Goal: Information Seeking & Learning: Learn about a topic

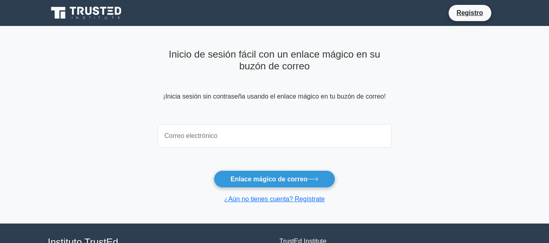
click at [296, 140] on input "email" at bounding box center [275, 136] width 234 height 24
type input "wruizvaldiviezo1@gmail.com"
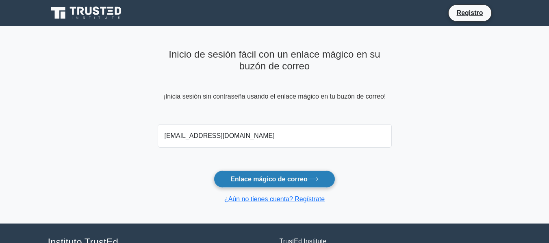
click at [289, 174] on button "Enlace mágico de correo" at bounding box center [274, 179] width 121 height 17
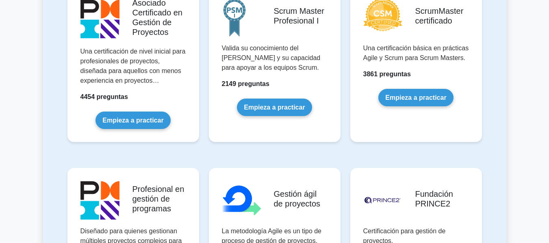
scroll to position [363, 0]
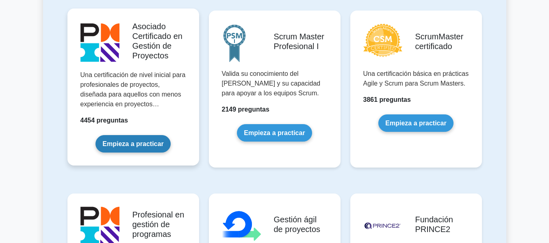
click at [142, 146] on link "Empieza a practicar" at bounding box center [133, 143] width 75 height 17
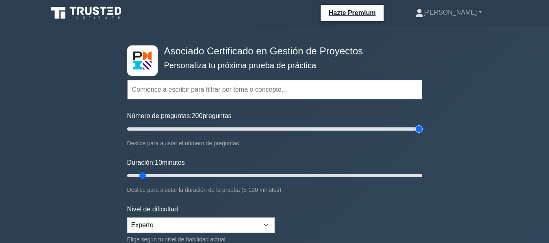
drag, startPoint x: 136, startPoint y: 129, endPoint x: 471, endPoint y: 128, distance: 335.4
type input "200"
click at [422, 128] on input "Número de preguntas: 200 preguntas" at bounding box center [274, 129] width 295 height 10
drag, startPoint x: 141, startPoint y: 176, endPoint x: 452, endPoint y: 159, distance: 311.4
click at [422, 171] on input "Duración: 120 minutos" at bounding box center [274, 176] width 295 height 10
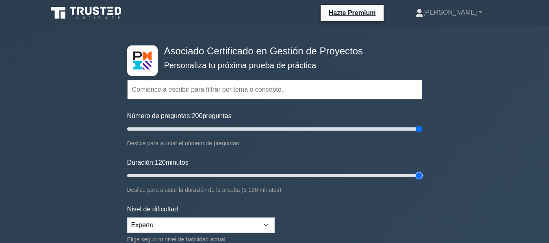
drag, startPoint x: 391, startPoint y: 175, endPoint x: 431, endPoint y: 176, distance: 40.3
click at [422, 176] on input "Duración: 120 minutos" at bounding box center [274, 176] width 295 height 10
type input "120"
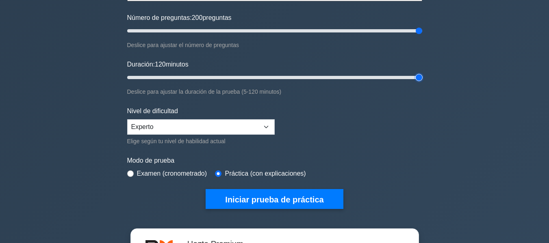
scroll to position [92, 0]
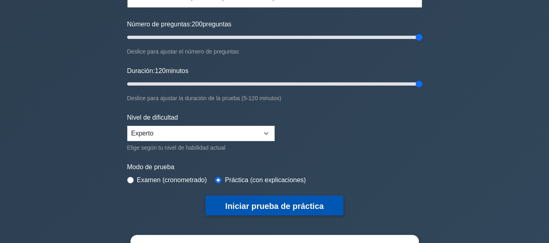
click at [314, 209] on font "Iniciar prueba de práctica" at bounding box center [274, 206] width 98 height 9
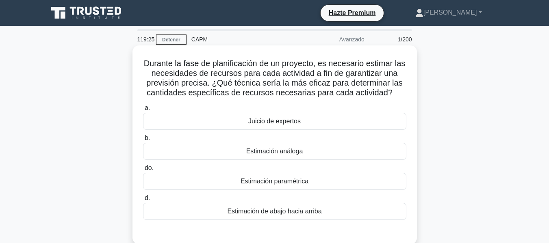
click at [311, 152] on div "Estimación análoga" at bounding box center [274, 151] width 263 height 17
click at [143, 141] on input "b. Estimación análoga" at bounding box center [143, 138] width 0 height 5
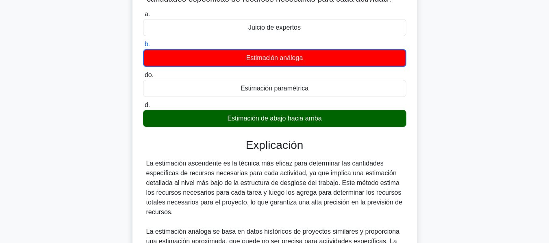
scroll to position [98, 0]
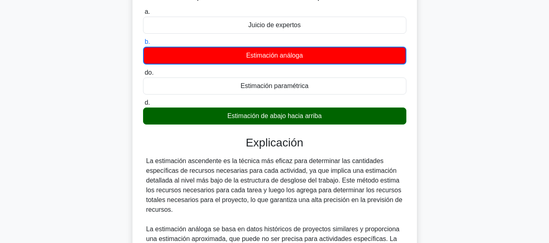
click at [143, 70] on input "do. Estimación paramétrica" at bounding box center [143, 72] width 0 height 5
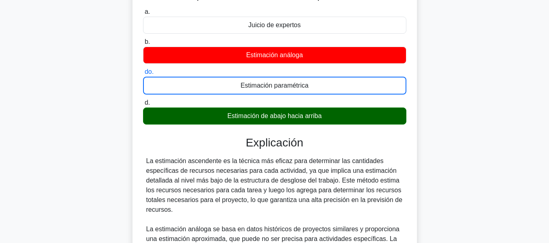
click at [143, 100] on input "d. Estimación de abajo hacia arriba" at bounding box center [143, 102] width 0 height 5
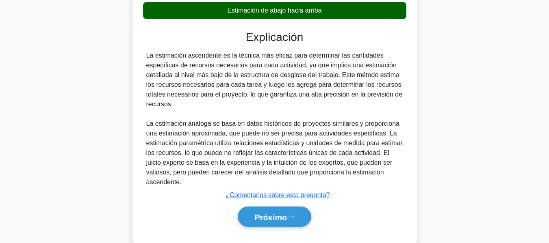
scroll to position [211, 0]
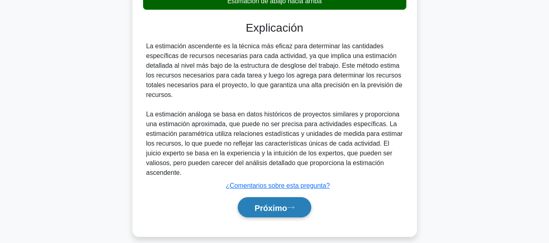
click at [287, 204] on font "Próximo" at bounding box center [270, 208] width 33 height 9
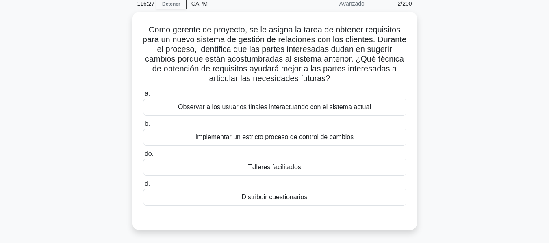
scroll to position [32, 0]
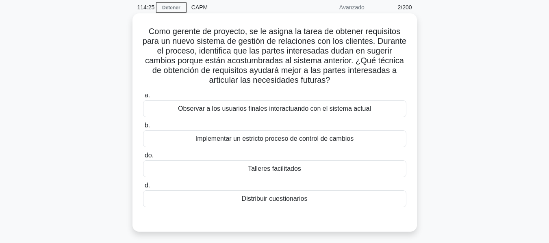
click at [246, 165] on div "Talleres facilitados" at bounding box center [274, 169] width 263 height 17
click at [143, 159] on input "do. Talleres facilitados" at bounding box center [143, 155] width 0 height 5
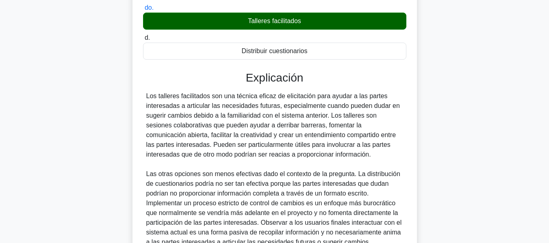
scroll to position [259, 0]
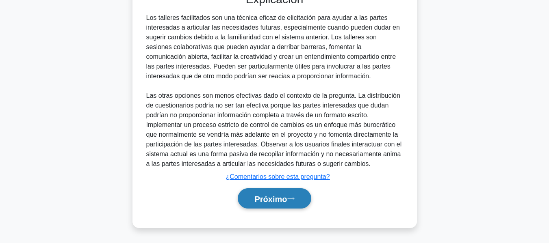
click at [279, 202] on font "Próximo" at bounding box center [270, 199] width 33 height 9
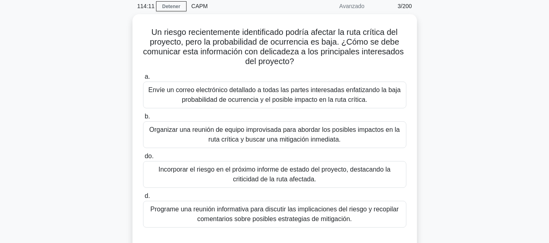
scroll to position [34, 0]
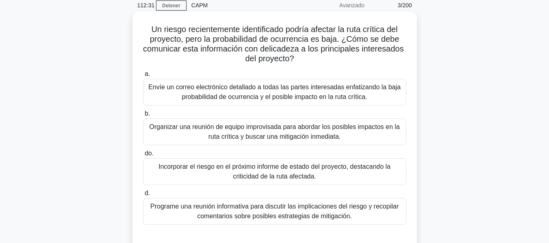
click at [324, 217] on font "Programe una reunión informativa para discutir las implicaciones del riesgo y r…" at bounding box center [274, 211] width 248 height 17
click at [143, 196] on input "d. Programe una reunión informativa para discutir las implicaciones del riesgo …" at bounding box center [143, 193] width 0 height 5
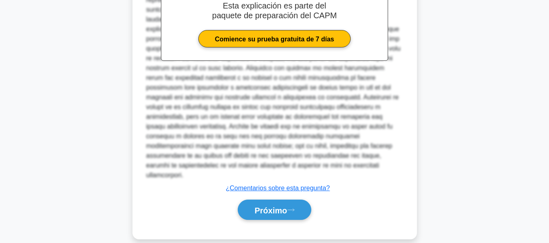
scroll to position [318, 0]
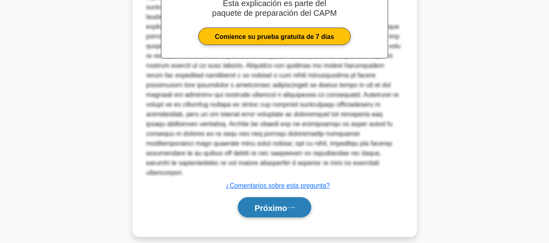
click at [250, 198] on button "Próximo" at bounding box center [274, 208] width 73 height 21
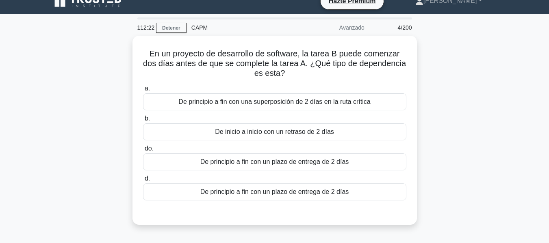
scroll to position [11, 0]
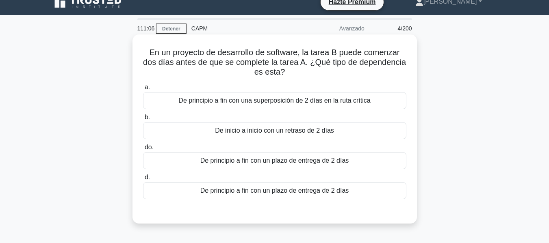
click at [338, 130] on div "De inicio a inicio con un retraso de 2 días" at bounding box center [274, 130] width 263 height 17
click at [143, 120] on input "b. De inicio a inicio con un retraso de 2 días" at bounding box center [143, 117] width 0 height 5
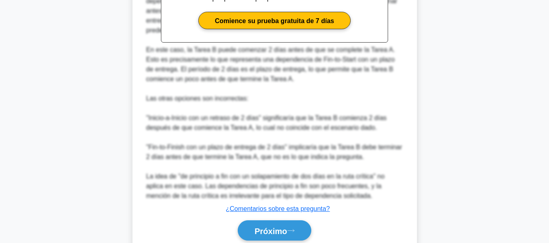
scroll to position [319, 0]
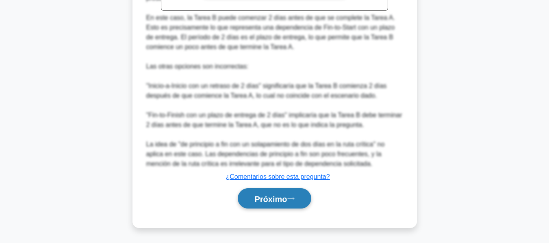
click at [291, 204] on button "Próximo" at bounding box center [274, 199] width 73 height 21
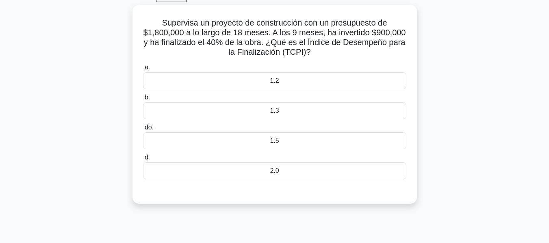
scroll to position [40, 0]
drag, startPoint x: 327, startPoint y: 51, endPoint x: 150, endPoint y: 27, distance: 178.9
click at [150, 27] on h5 "Supervisa un proyecto de construcción con un presupuesto de $1,800,000 a lo lar…" at bounding box center [274, 39] width 265 height 40
copy font "Supervisa un proyecto de construcción con un presupuesto de $1,800,000 a lo lar…"
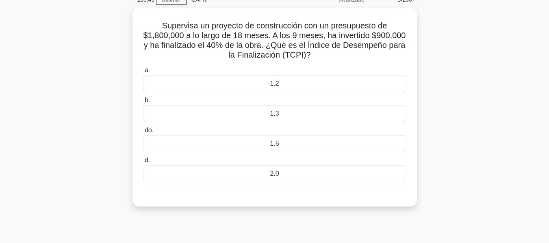
click at [490, 62] on div "Supervisa un proyecto de construcción con un presupuesto de $1,800,000 a lo lar…" at bounding box center [274, 112] width 463 height 209
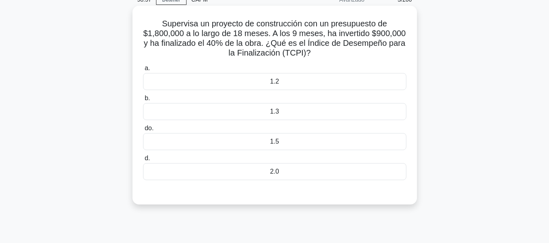
click at [302, 72] on label "a. 1.2" at bounding box center [274, 76] width 263 height 27
click at [143, 71] on input "a. 1.2" at bounding box center [143, 68] width 0 height 5
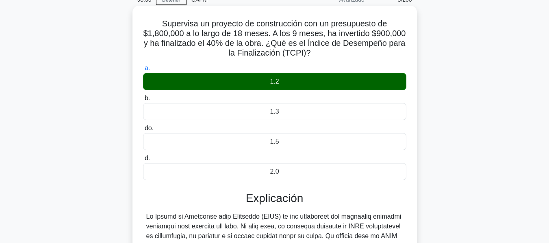
click at [408, 109] on div "b. 1.3" at bounding box center [274, 106] width 273 height 27
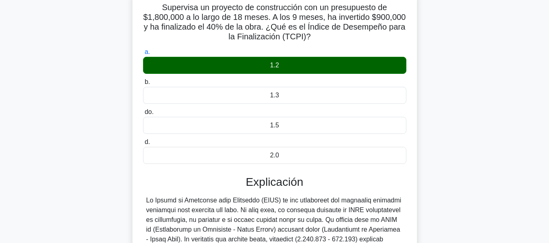
click at [408, 109] on div "do. 1.5" at bounding box center [274, 120] width 273 height 27
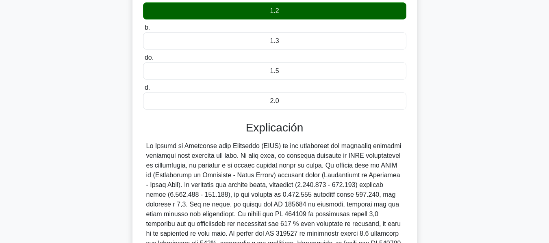
scroll to position [211, 0]
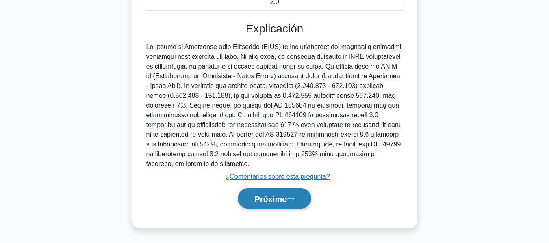
click at [283, 206] on button "Próximo" at bounding box center [274, 199] width 73 height 21
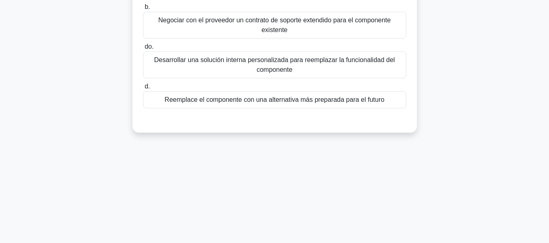
scroll to position [145, 0]
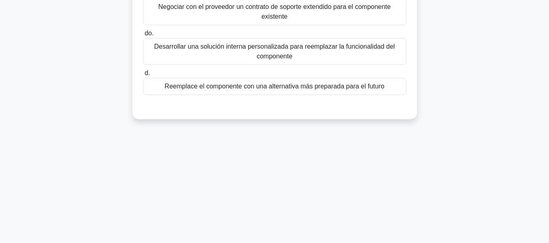
click at [320, 93] on div "Reemplace el componente con una alternativa más preparada para el futuro" at bounding box center [274, 86] width 263 height 17
click at [143, 76] on input "d. Reemplace el componente con una alternativa más preparada para el futuro" at bounding box center [143, 73] width 0 height 5
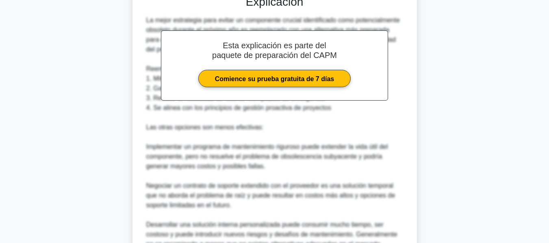
scroll to position [303, 0]
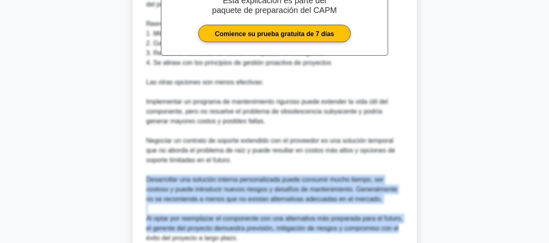
drag, startPoint x: 541, startPoint y: 197, endPoint x: 529, endPoint y: 232, distance: 36.9
click at [529, 232] on main "98:03 Detener CAPM Avanzado 6/200 En un proyecto en el que se ha identificado u…" at bounding box center [274, 19] width 549 height 593
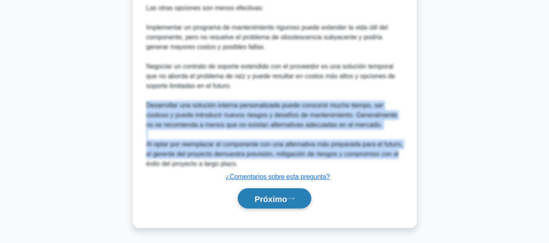
click at [287, 196] on font "Próximo" at bounding box center [270, 199] width 33 height 9
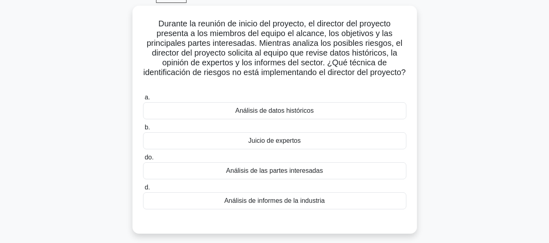
scroll to position [43, 0]
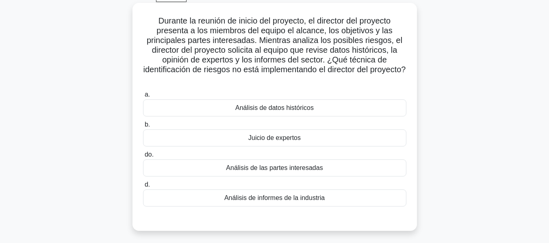
click at [320, 115] on div "Análisis de datos históricos" at bounding box center [274, 108] width 263 height 17
click at [143, 98] on input "a. Análisis de datos históricos" at bounding box center [143, 94] width 0 height 5
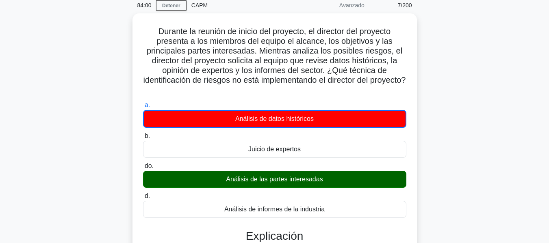
scroll to position [35, 0]
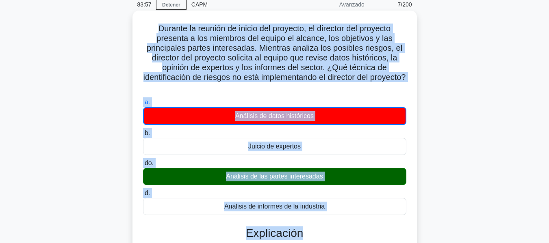
drag, startPoint x: 150, startPoint y: 28, endPoint x: 403, endPoint y: 218, distance: 316.3
click at [403, 218] on div "Durante la reunión de inicio del proyecto, el director del proyecto presenta a …" at bounding box center [275, 207] width 278 height 387
click at [410, 211] on div "d. Análisis de informes de la industria" at bounding box center [274, 202] width 273 height 27
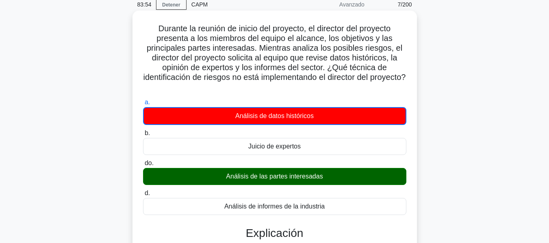
click at [410, 211] on div "d. Análisis de informes de la industria" at bounding box center [274, 202] width 273 height 27
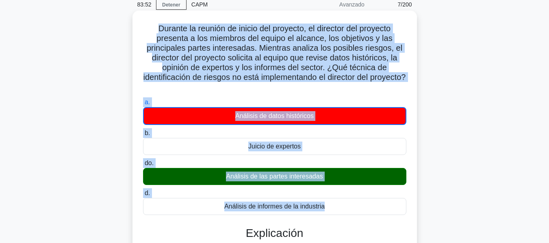
drag, startPoint x: 410, startPoint y: 211, endPoint x: 153, endPoint y: 27, distance: 315.8
click at [153, 27] on div "Durante la reunión de inicio del proyecto, el director del proyecto presenta a …" at bounding box center [275, 207] width 278 height 387
copy div "Durante la reunión de inicio del proyecto, el director del proyecto presenta a …"
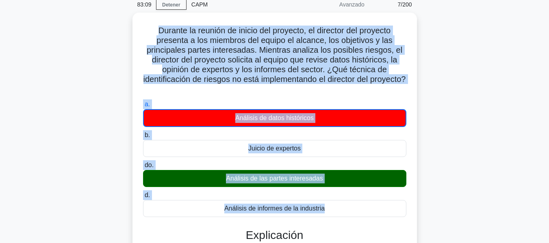
click at [428, 102] on div "Durante la reunión de inicio del proyecto, el director del proyecto presenta a …" at bounding box center [274, 214] width 463 height 403
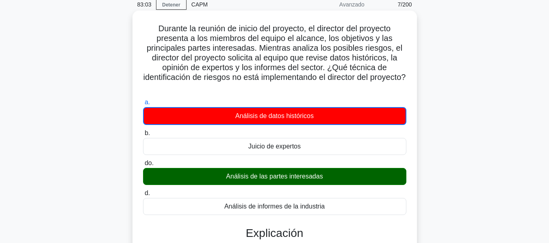
drag, startPoint x: 250, startPoint y: 79, endPoint x: 313, endPoint y: 84, distance: 62.8
click at [313, 84] on h5 "Durante la reunión de inicio del proyecto, el director del proyecto presenta a …" at bounding box center [274, 58] width 265 height 69
click at [318, 88] on h5 "Durante la reunión de inicio del proyecto, el director del proyecto presenta a …" at bounding box center [274, 58] width 265 height 69
drag, startPoint x: 250, startPoint y: 76, endPoint x: 261, endPoint y: 78, distance: 11.2
click at [261, 78] on font "Durante la reunión de inicio del proyecto, el director del proyecto presenta a …" at bounding box center [274, 53] width 263 height 58
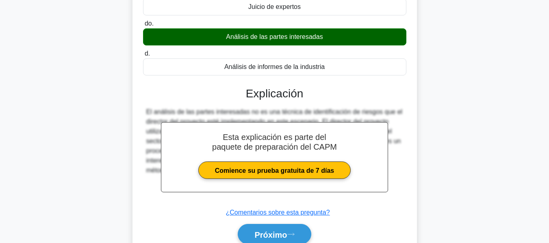
scroll to position [183, 0]
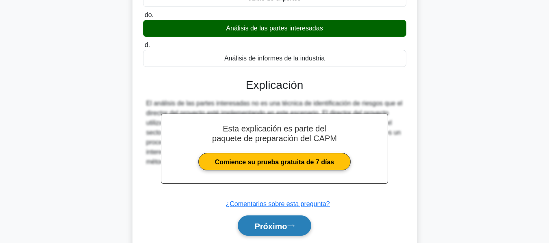
click at [276, 222] on font "Próximo" at bounding box center [270, 226] width 33 height 9
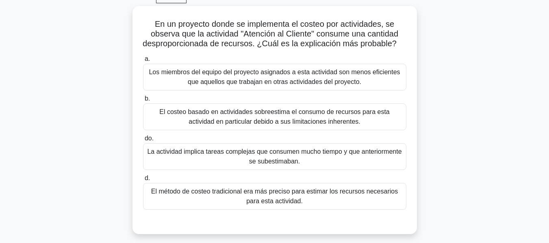
scroll to position [42, 0]
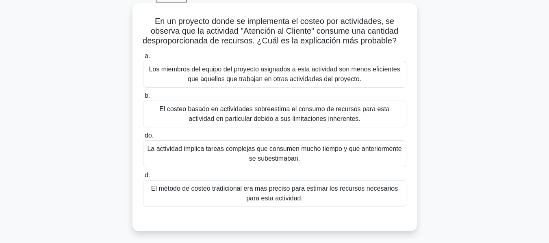
click at [308, 80] on font "Los miembros del equipo del proyecto asignados a esta actividad son menos efici…" at bounding box center [274, 74] width 251 height 17
click at [143, 59] on input "a. Los miembros del equipo del proyecto asignados a esta actividad son menos ef…" at bounding box center [143, 56] width 0 height 5
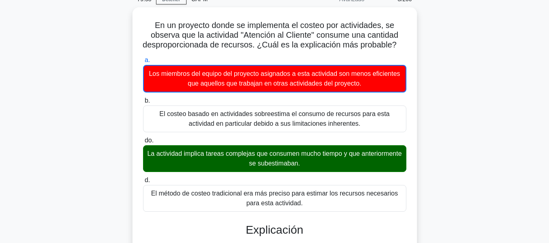
scroll to position [39, 0]
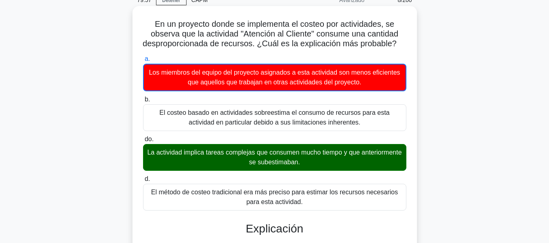
click at [156, 27] on font "En un proyecto donde se implementa el costeo por actividades, se observa que la…" at bounding box center [271, 34] width 256 height 28
drag, startPoint x: 152, startPoint y: 24, endPoint x: 308, endPoint y: 216, distance: 247.0
copy div "En un proyecto donde se implementa el costeo por actividades, se observa que la…"
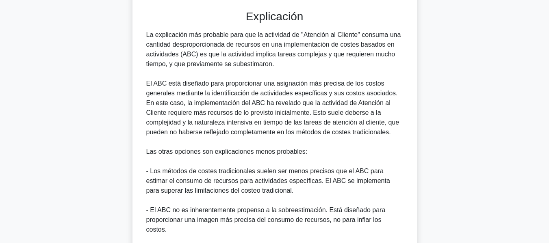
scroll to position [407, 0]
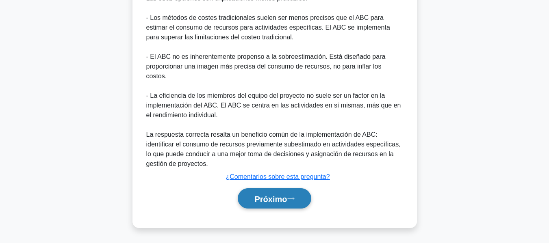
click at [293, 201] on icon at bounding box center [290, 199] width 7 height 4
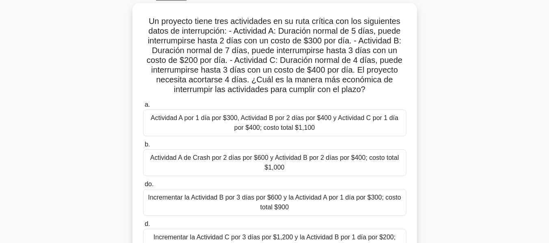
scroll to position [39, 0]
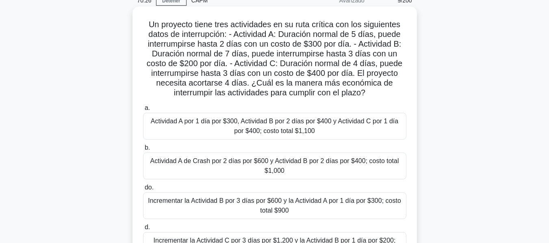
drag, startPoint x: 383, startPoint y: 94, endPoint x: 133, endPoint y: 25, distance: 259.8
click at [133, 25] on div "Un proyecto tiene tres actividades en su ruta crítica con los siguientes datos …" at bounding box center [275, 145] width 285 height 277
copy font "Un proyecto tiene tres actividades en su ruta crítica con los siguientes datos …"
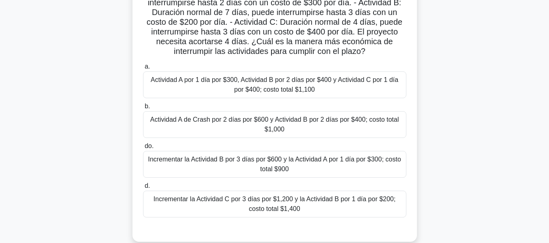
scroll to position [92, 0]
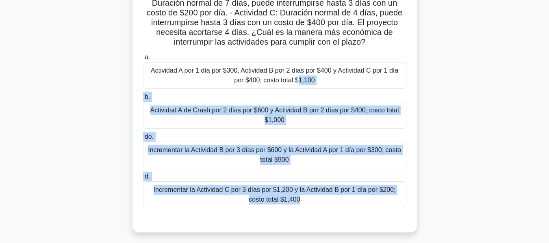
drag, startPoint x: 149, startPoint y: 67, endPoint x: 224, endPoint y: 234, distance: 183.4
click at [224, 234] on div "Un proyecto tiene tres actividades en su ruta crítica con los siguientes datos …" at bounding box center [274, 99] width 463 height 287
copy div "Actividad A por 1 día por $300, Actividad B por 2 días por $400 y Actividad C p…"
click at [472, 130] on div "Un proyecto tiene tres actividades en su ruta crítica con los siguientes datos …" at bounding box center [274, 99] width 463 height 287
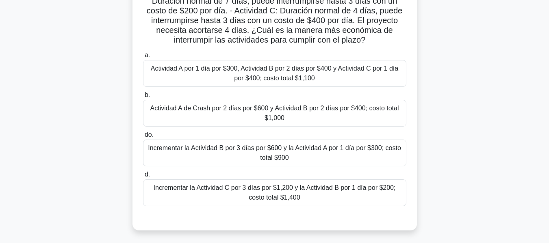
click at [403, 154] on div "Incrementar la Actividad B por 3 días por $600 y la Actividad A por 1 día por $…" at bounding box center [274, 153] width 263 height 27
click at [143, 138] on input "do. Incrementar la Actividad B por 3 días por $600 y la Actividad A por 1 día p…" at bounding box center [143, 135] width 0 height 5
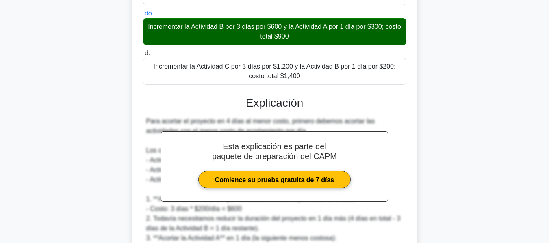
scroll to position [217, 0]
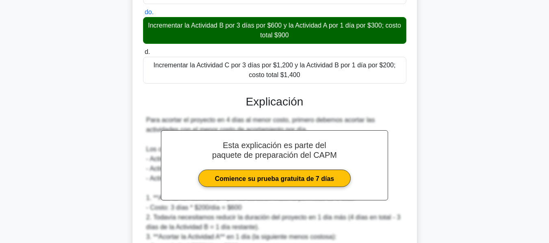
drag, startPoint x: 549, startPoint y: 162, endPoint x: 546, endPoint y: 212, distance: 50.5
click at [546, 212] on main "67:26 Detener CAPM Avanzado 9/200 Un proyecto tiene tres actividades en su ruta…" at bounding box center [274, 96] width 549 height 574
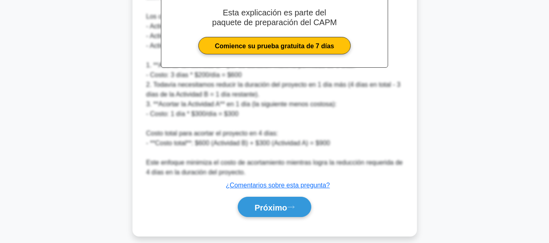
scroll to position [357, 0]
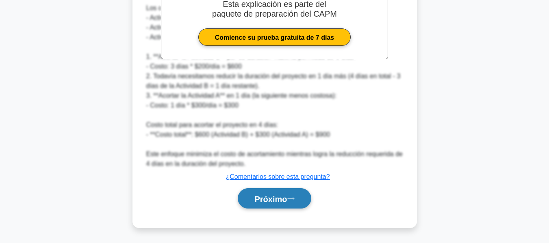
click at [300, 207] on button "Próximo" at bounding box center [274, 199] width 73 height 21
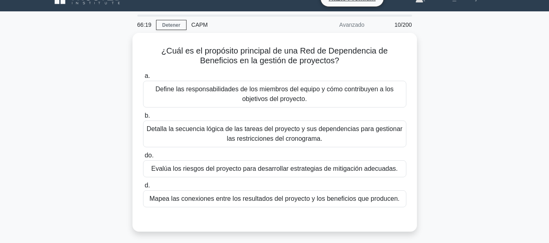
scroll to position [15, 0]
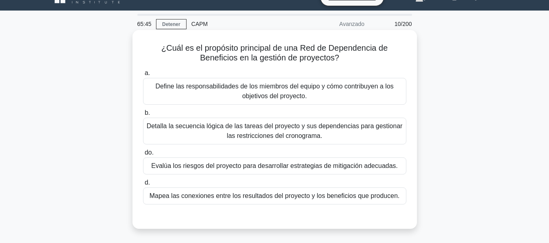
click at [331, 205] on div "Mapea las conexiones entre los resultados del proyecto y los beneficios que pro…" at bounding box center [274, 196] width 263 height 17
click at [143, 186] on input "d. Mapea las conexiones entre los resultados del proyecto y los beneficios que …" at bounding box center [143, 182] width 0 height 5
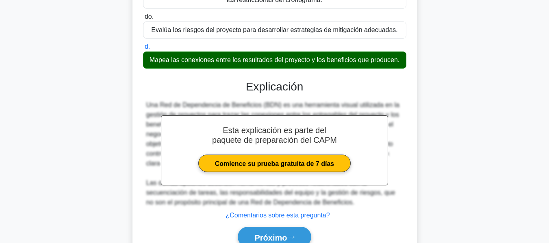
scroll to position [196, 0]
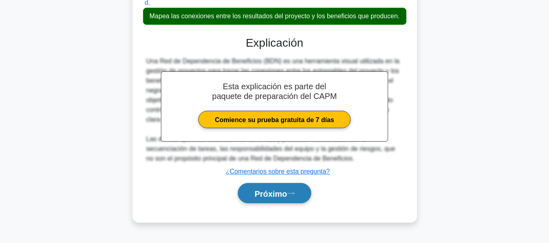
click at [293, 189] on button "Próximo" at bounding box center [274, 193] width 73 height 21
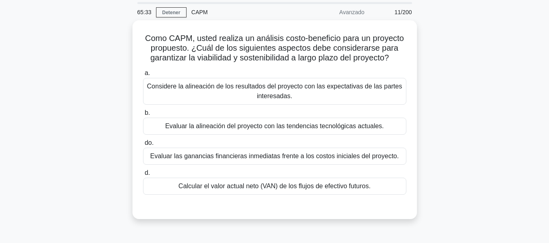
scroll to position [26, 0]
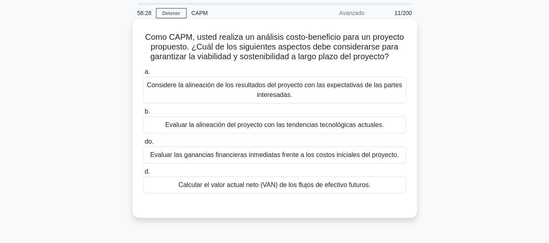
click at [309, 178] on div "Calcular el valor actual neto (VAN) de los flujos de efectivo futuros." at bounding box center [274, 185] width 263 height 17
click at [143, 175] on input "d. Calcular el valor actual neto (VAN) de los flujos de efectivo futuros." at bounding box center [143, 172] width 0 height 5
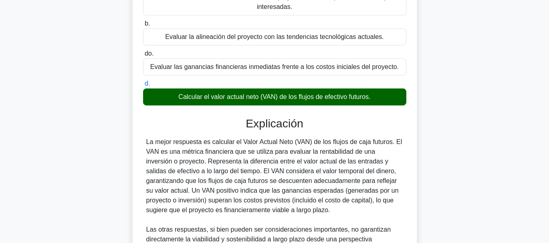
scroll to position [146, 0]
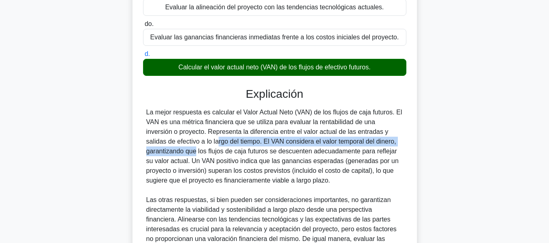
click at [546, 144] on main "58:22 Detener CAPM Avanzado 11/200 Como CAPM, usted realiza un análisis costo-b…" at bounding box center [274, 113] width 549 height 466
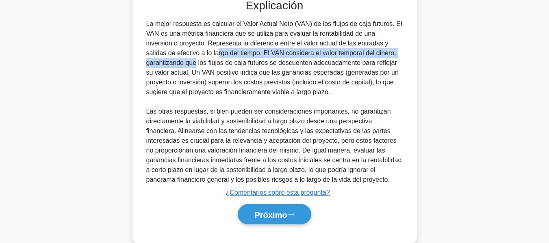
scroll to position [250, 0]
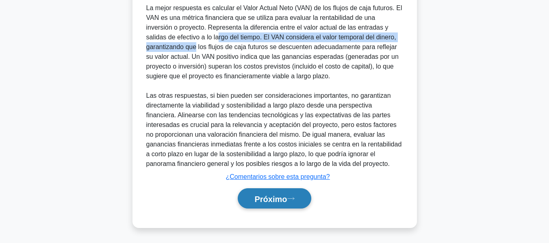
click at [261, 204] on button "Próximo" at bounding box center [274, 199] width 73 height 21
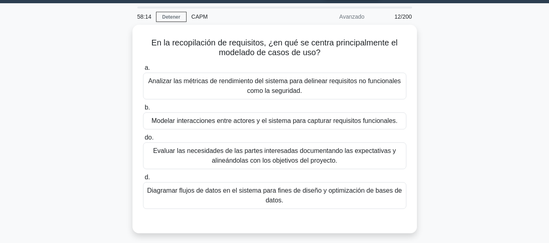
scroll to position [25, 0]
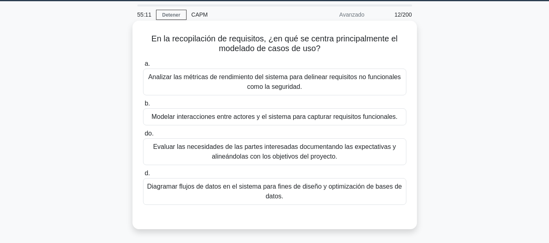
click at [246, 154] on font "Evaluar las necesidades de las partes interesadas documentando las expectativas…" at bounding box center [274, 151] width 243 height 17
click at [143, 137] on input "do. Evaluar las necesidades de las partes interesadas documentando las expectat…" at bounding box center [143, 133] width 0 height 5
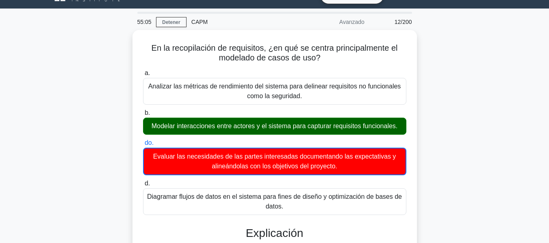
scroll to position [16, 0]
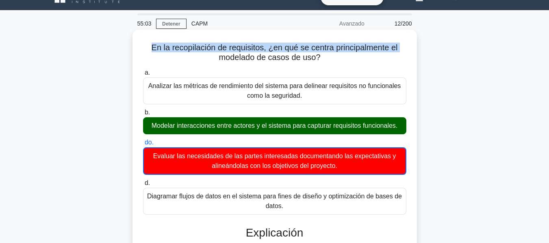
drag, startPoint x: 150, startPoint y: 47, endPoint x: 280, endPoint y: 119, distance: 148.1
click at [267, 108] on div "En la recopilación de requisitos, ¿en qué se centra principalmente el modelado …" at bounding box center [275, 236] width 278 height 407
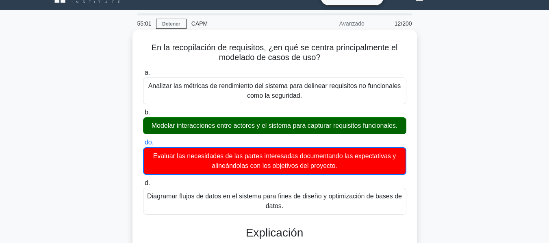
click at [287, 209] on font "Diagramar flujos de datos en el sistema para fines de diseño y optimización de …" at bounding box center [275, 202] width 256 height 20
click at [143, 186] on input "d. Diagramar flujos de datos en el sistema para fines de diseño y optimización …" at bounding box center [143, 183] width 0 height 5
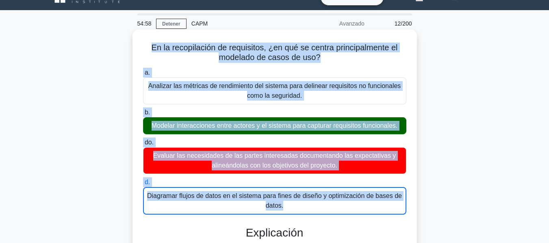
drag, startPoint x: 287, startPoint y: 209, endPoint x: 150, endPoint y: 47, distance: 211.7
click at [150, 47] on div "En la recopilación de requisitos, ¿en qué se centra principalmente el modelado …" at bounding box center [275, 236] width 278 height 407
copy div "En la recopilación de requisitos, ¿en qué se centra principalmente el modelado …"
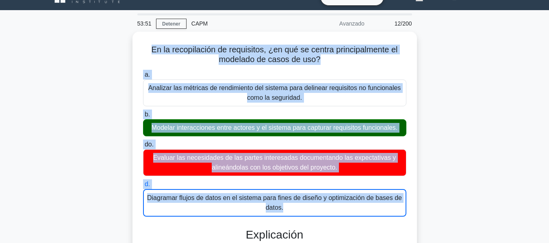
click at [519, 159] on main "53:51 Detener CAPM Avanzado 12/200 En la recopilación de requisitos, ¿en qué se…" at bounding box center [274, 234] width 549 height 448
click at [519, 159] on main "53:50 Detener CAPM Avanzado 12/200 En la recopilación de requisitos, ¿en qué se…" at bounding box center [274, 234] width 549 height 448
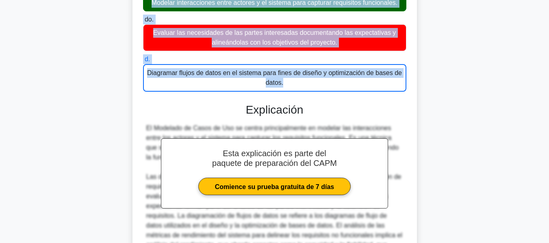
scroll to position [146, 0]
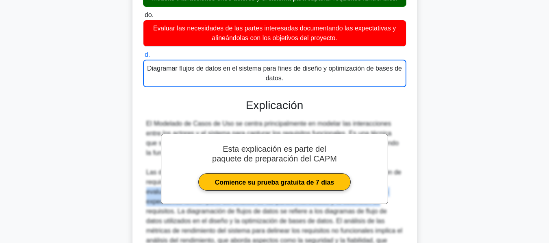
drag, startPoint x: 548, startPoint y: 184, endPoint x: 550, endPoint y: 200, distance: 16.0
click at [549, 200] on html "Hazte Premium Wilson Perfil" at bounding box center [274, 91] width 549 height 474
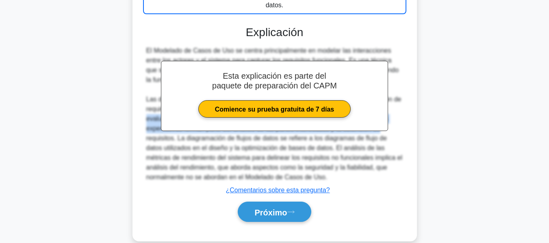
scroll to position [217, 0]
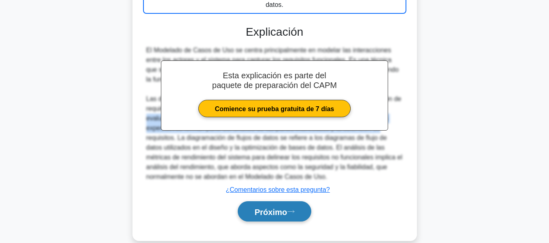
click at [298, 215] on button "Próximo" at bounding box center [274, 212] width 73 height 21
